Goal: Find specific page/section: Find specific page/section

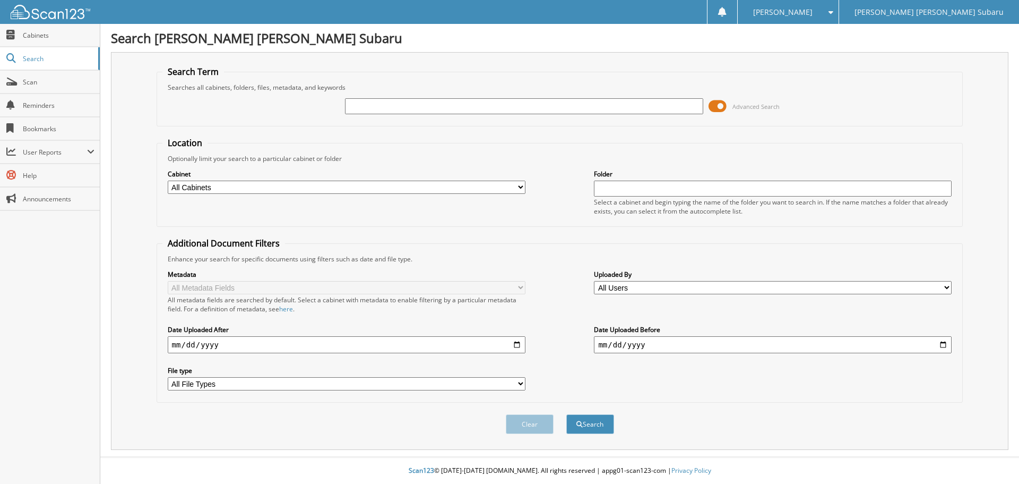
click at [378, 105] on input "text" at bounding box center [524, 106] width 358 height 16
type input "6369832"
click at [722, 105] on span at bounding box center [718, 106] width 18 height 16
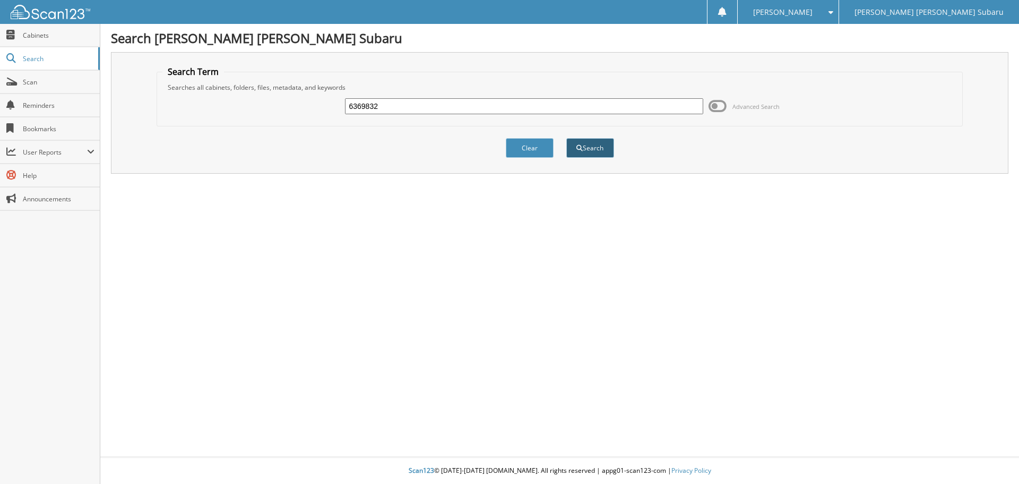
click at [597, 149] on button "Search" at bounding box center [590, 148] width 48 height 20
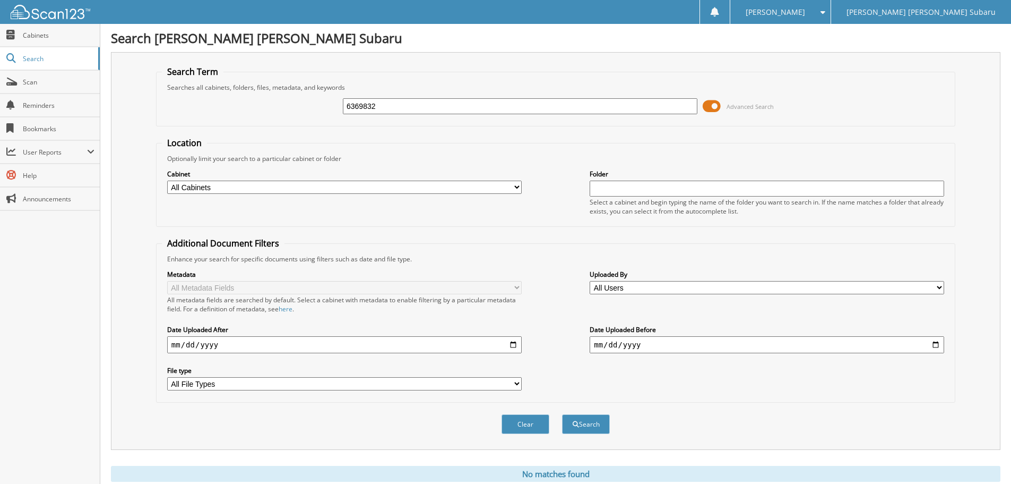
scroll to position [36, 0]
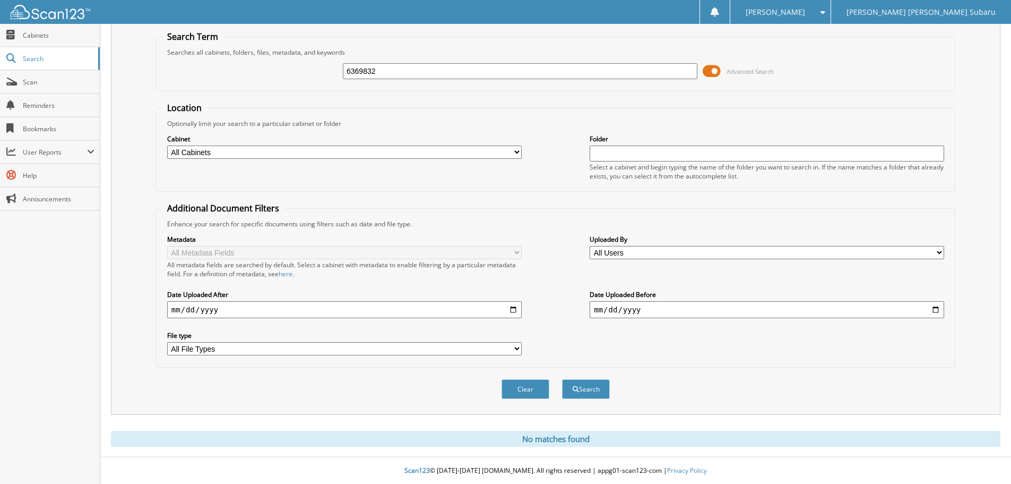
click at [599, 153] on input "text" at bounding box center [767, 153] width 355 height 16
click at [605, 153] on input "text" at bounding box center [767, 153] width 355 height 16
type input "service"
click at [580, 388] on button "Search" at bounding box center [586, 389] width 48 height 20
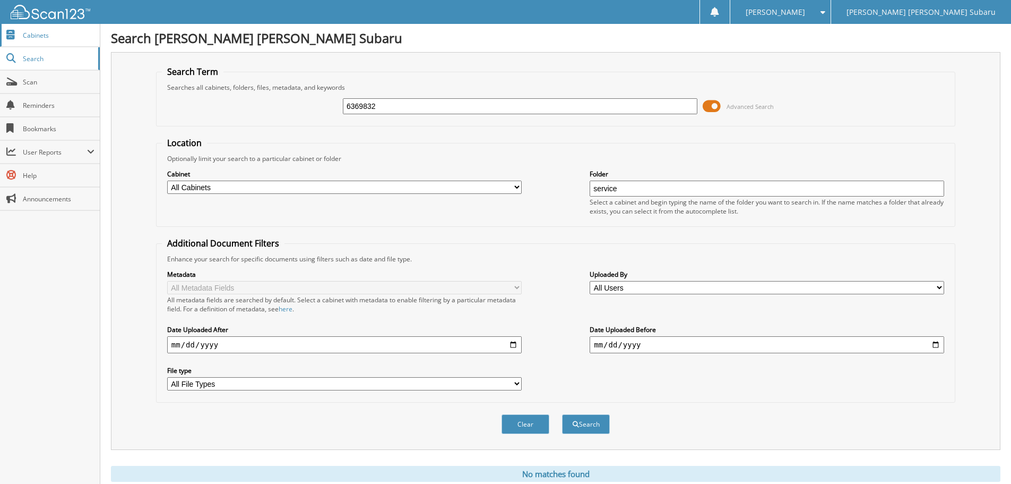
click at [69, 33] on span "Cabinets" at bounding box center [59, 35] width 72 height 9
